Goal: Communication & Community: Answer question/provide support

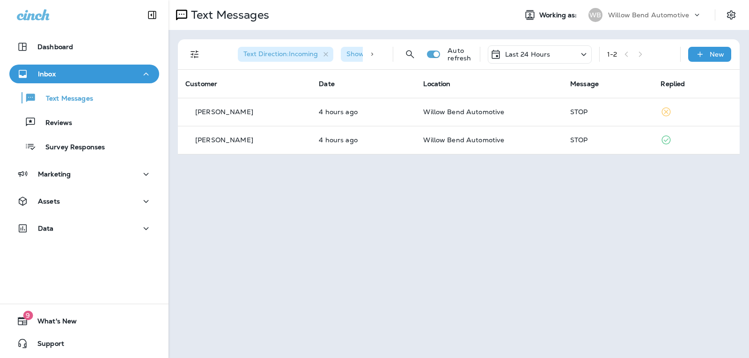
click at [526, 57] on p "Last 24 Hours" at bounding box center [527, 54] width 45 height 7
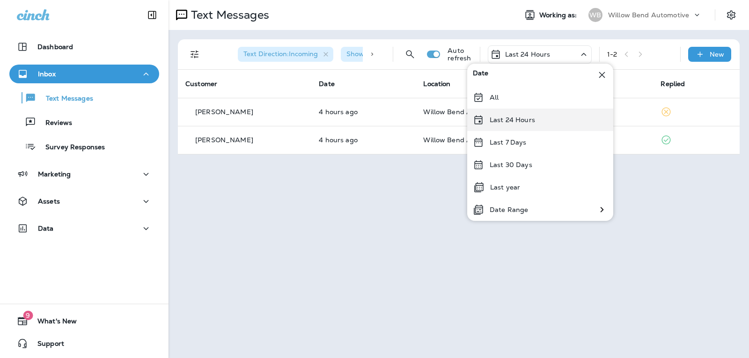
click at [527, 124] on p "Last 24 Hours" at bounding box center [511, 119] width 45 height 7
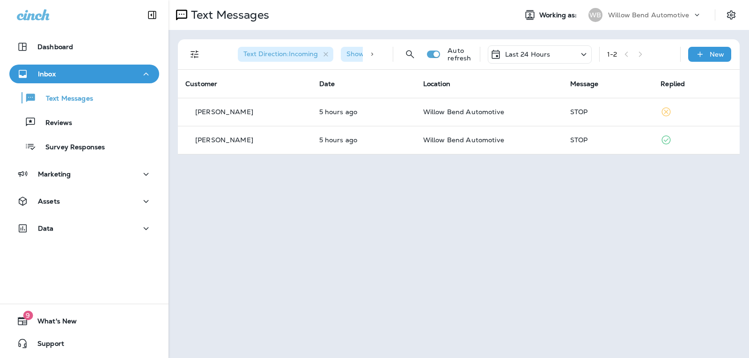
click at [559, 50] on div "Last 24 Hours" at bounding box center [539, 54] width 104 height 18
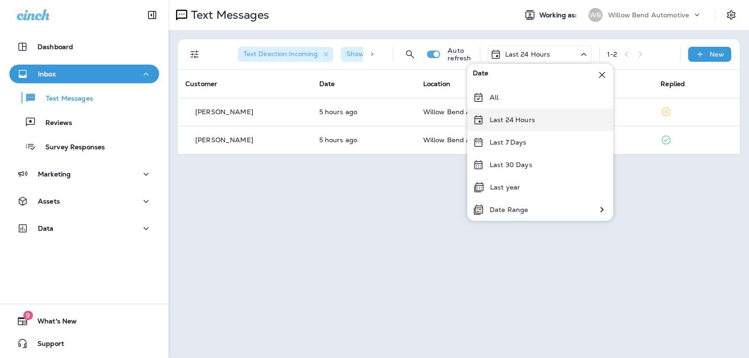
click at [529, 118] on p "Last 24 Hours" at bounding box center [511, 119] width 45 height 7
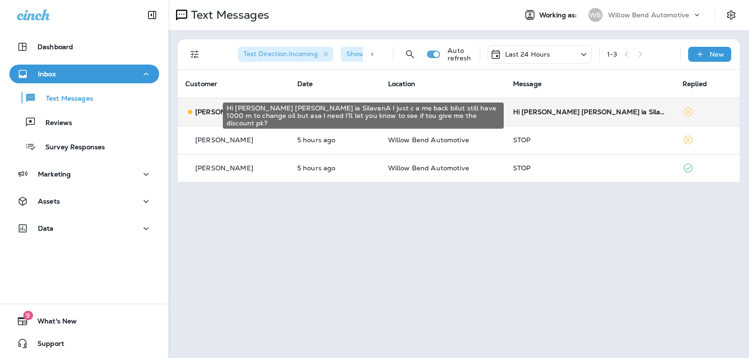
click at [576, 111] on div "Hi [PERSON_NAME] [PERSON_NAME] ia SilavanA I just c a me back bilut still have …" at bounding box center [590, 111] width 154 height 7
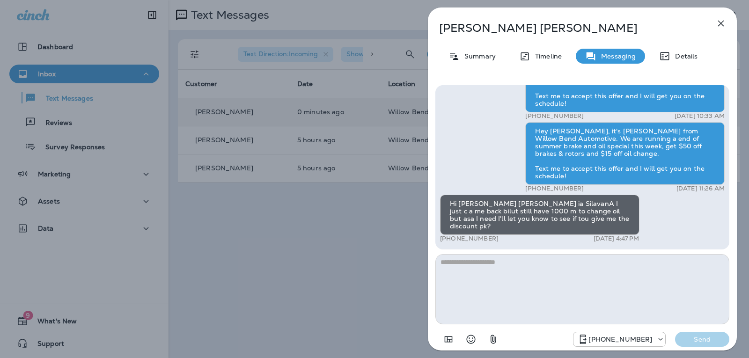
click at [473, 271] on textarea at bounding box center [582, 289] width 294 height 70
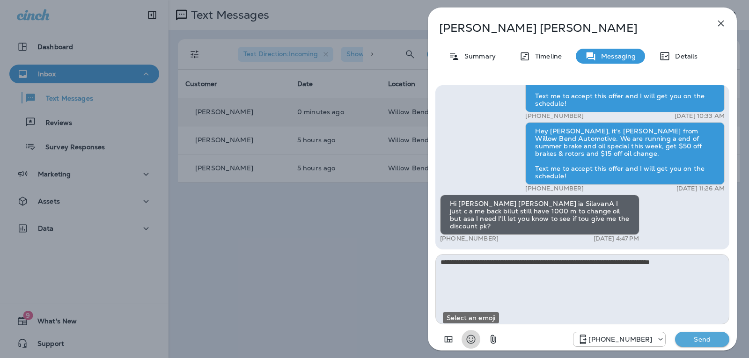
click at [476, 339] on icon "Select an emoji" at bounding box center [470, 339] width 11 height 11
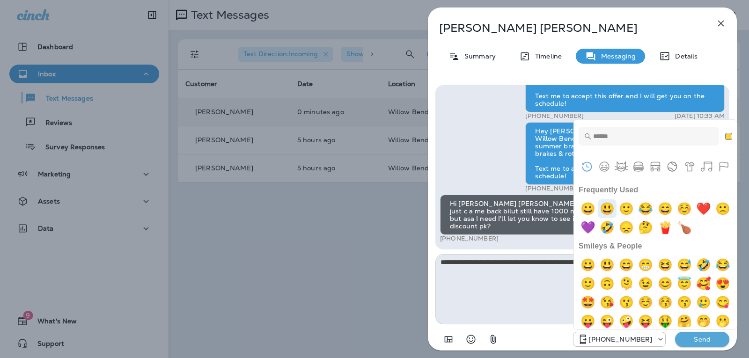
click at [604, 203] on img "smiley" at bounding box center [606, 208] width 19 height 19
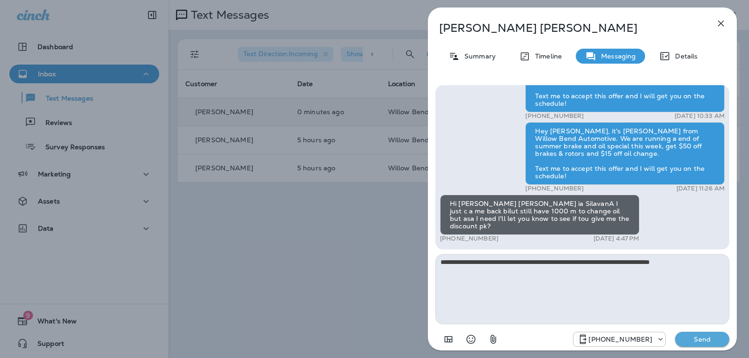
type textarea "**********"
click at [709, 338] on p "Send" at bounding box center [701, 339] width 39 height 8
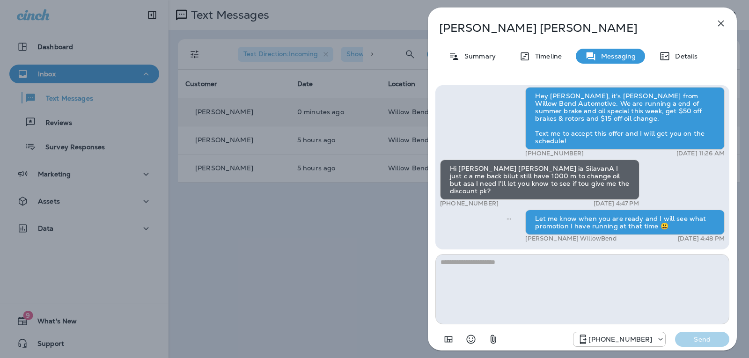
click at [720, 21] on icon "button" at bounding box center [720, 23] width 11 height 11
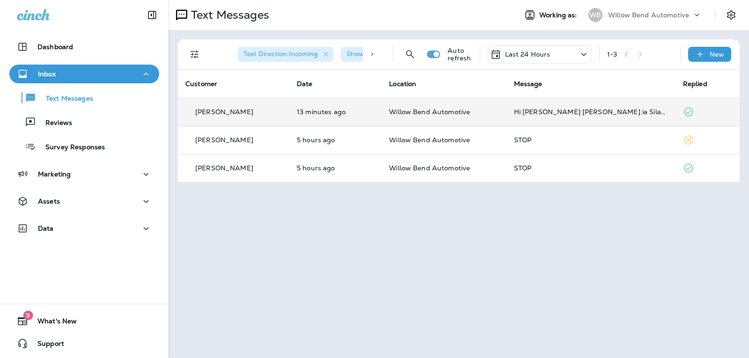
click at [532, 53] on p "Last 24 Hours" at bounding box center [527, 54] width 45 height 7
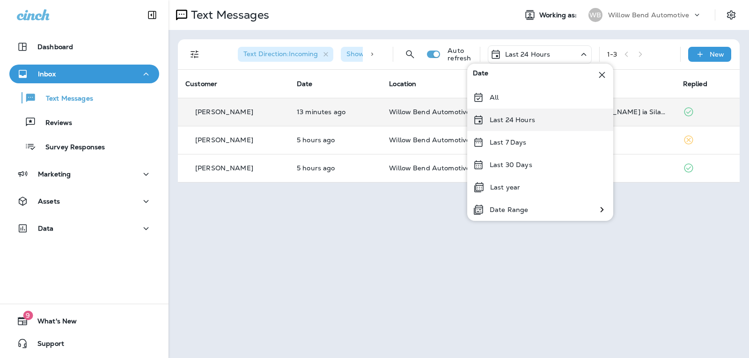
click at [528, 122] on p "Last 24 Hours" at bounding box center [511, 119] width 45 height 7
